Goal: Task Accomplishment & Management: Complete application form

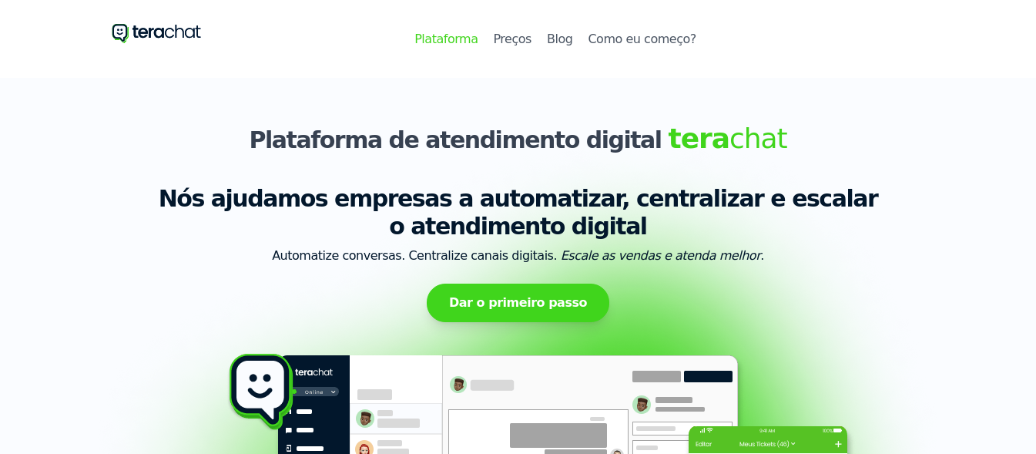
select select "1-10"
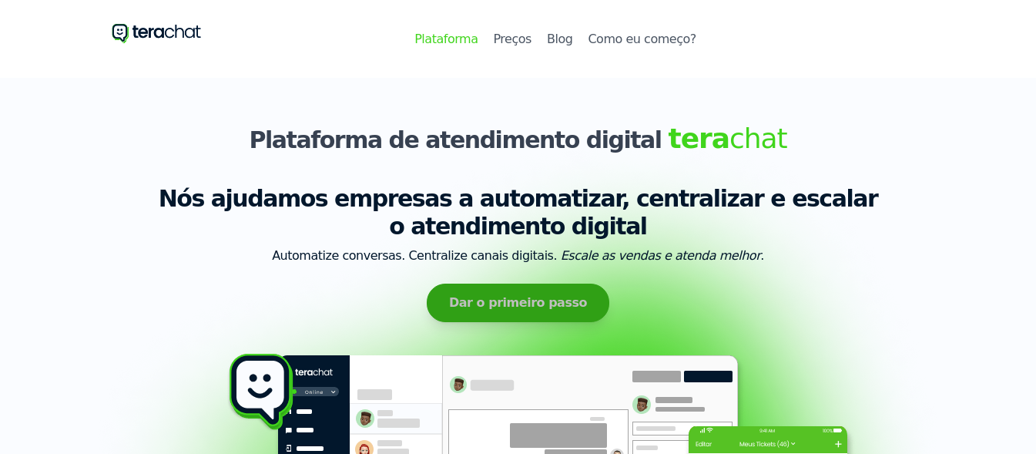
click at [513, 292] on button "Dar o primeiro passo" at bounding box center [518, 302] width 183 height 39
select select "1-10"
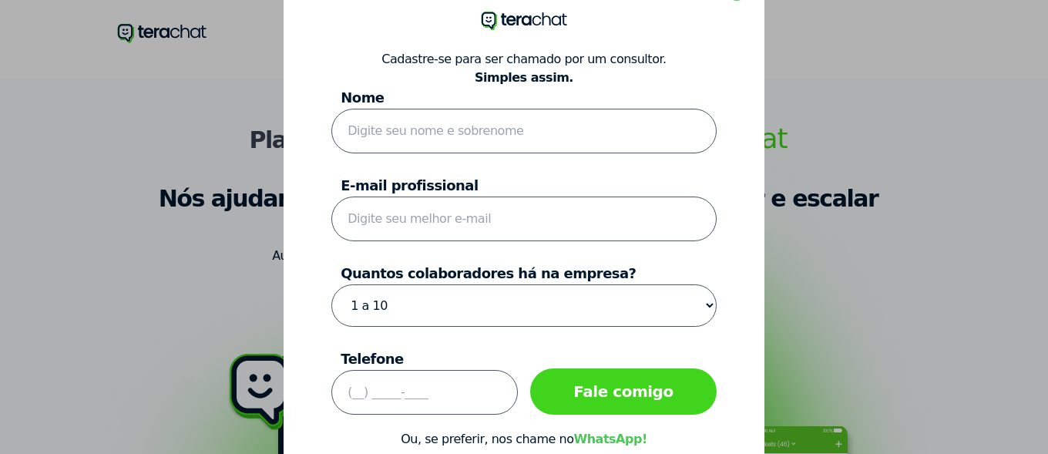
click at [897, 142] on div at bounding box center [524, 227] width 1048 height 454
click at [148, 10] on div at bounding box center [524, 227] width 1048 height 454
click at [928, 166] on div at bounding box center [524, 227] width 1048 height 454
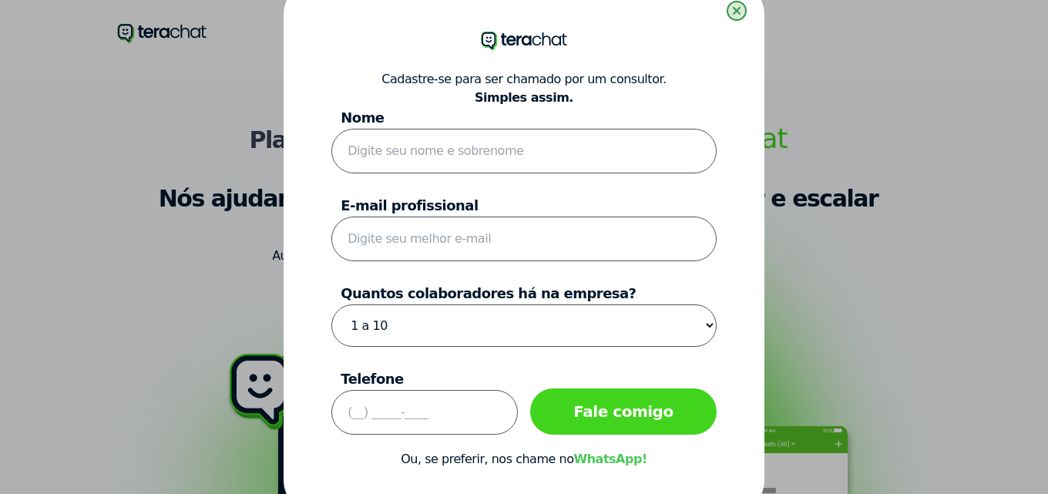
click at [743, 15] on circle at bounding box center [736, 11] width 18 height 18
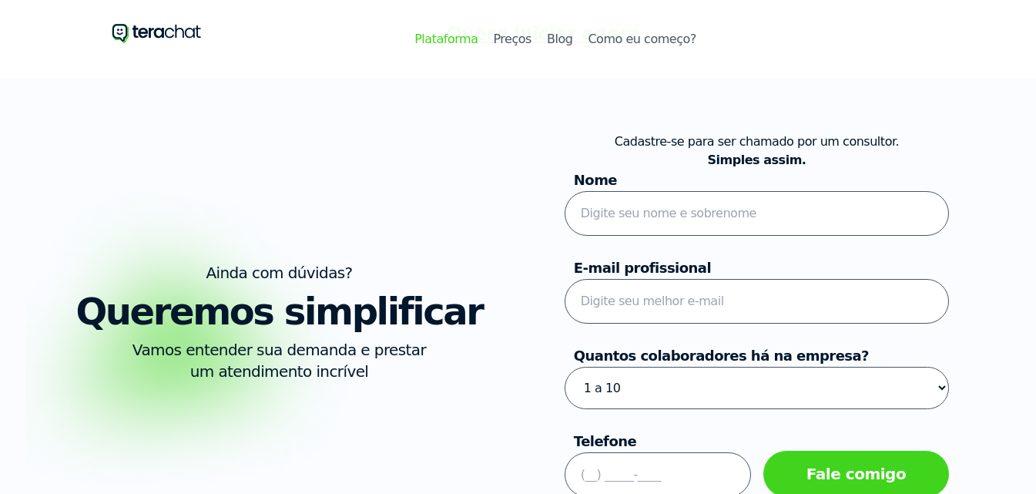
scroll to position [4005, 0]
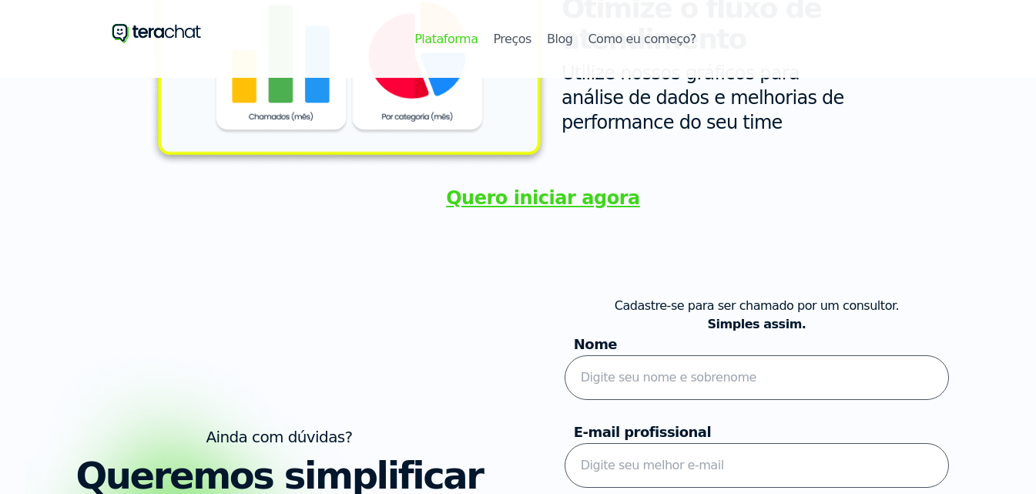
click at [508, 186] on button "Quero iniciar agora" at bounding box center [543, 198] width 194 height 25
select select "1-10"
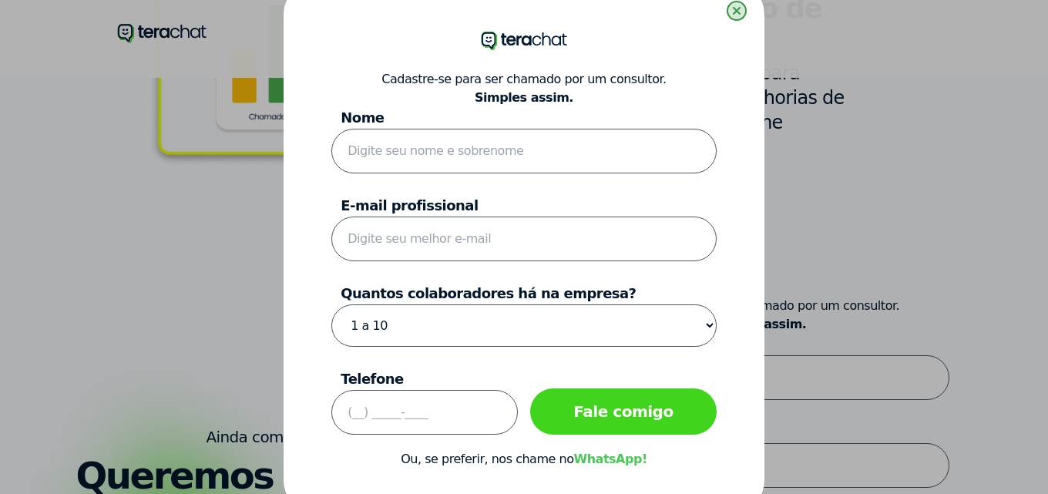
click at [738, 11] on line at bounding box center [736, 11] width 6 height 6
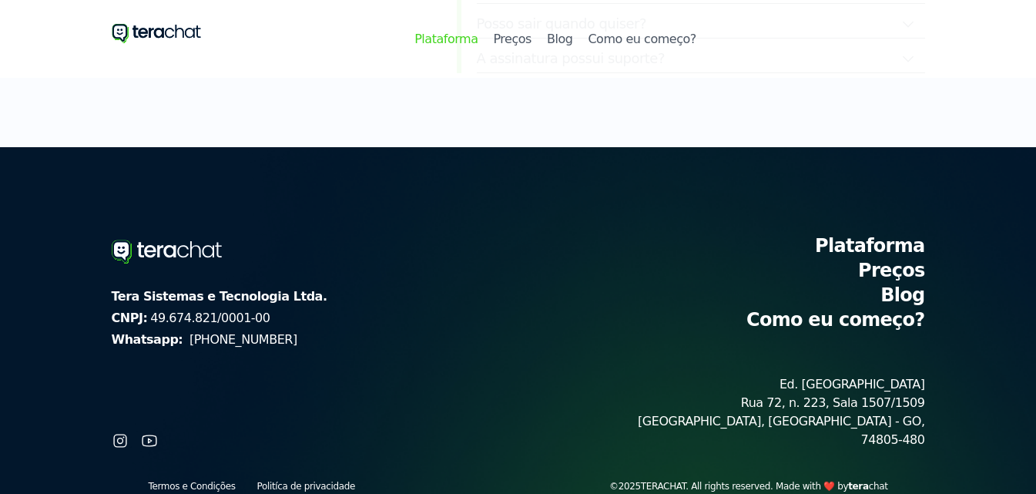
scroll to position [4937, 0]
